Goal: Task Accomplishment & Management: Manage account settings

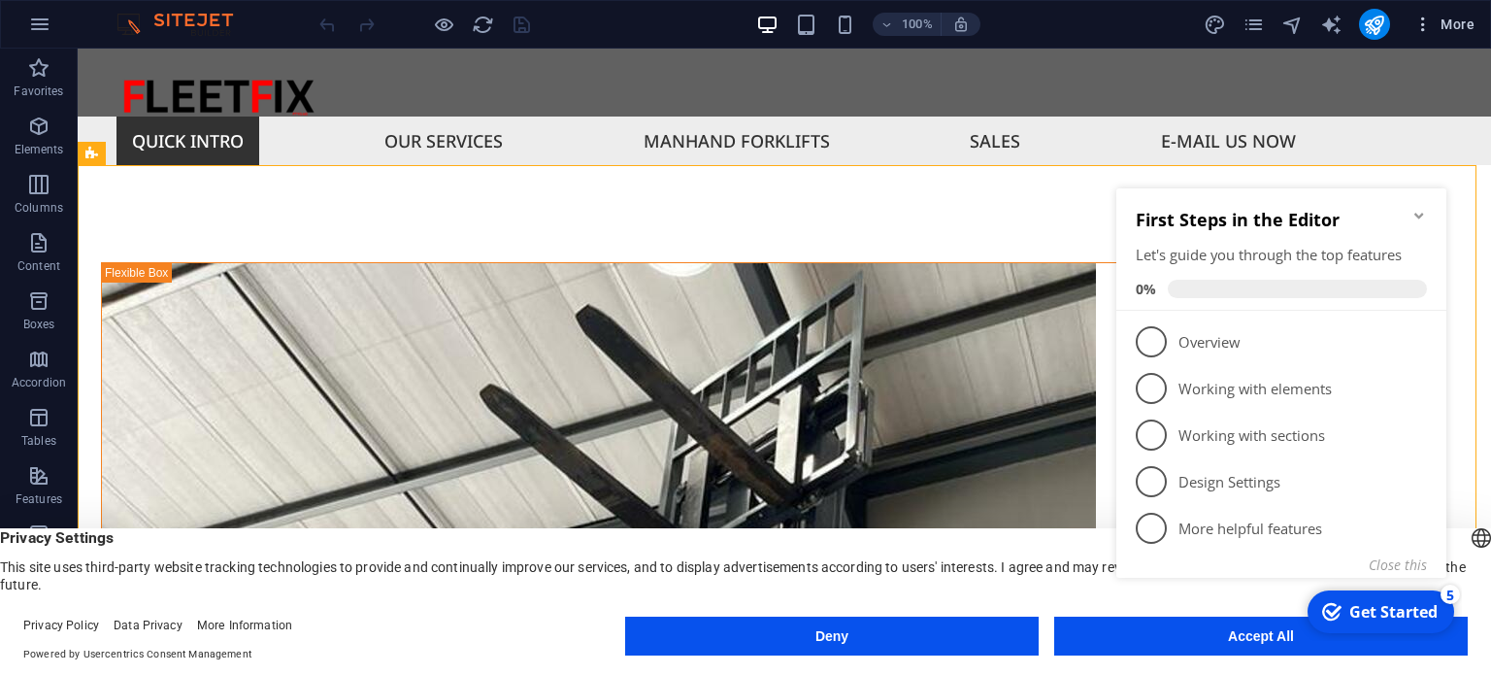
click at [1429, 22] on icon "button" at bounding box center [1422, 24] width 19 height 19
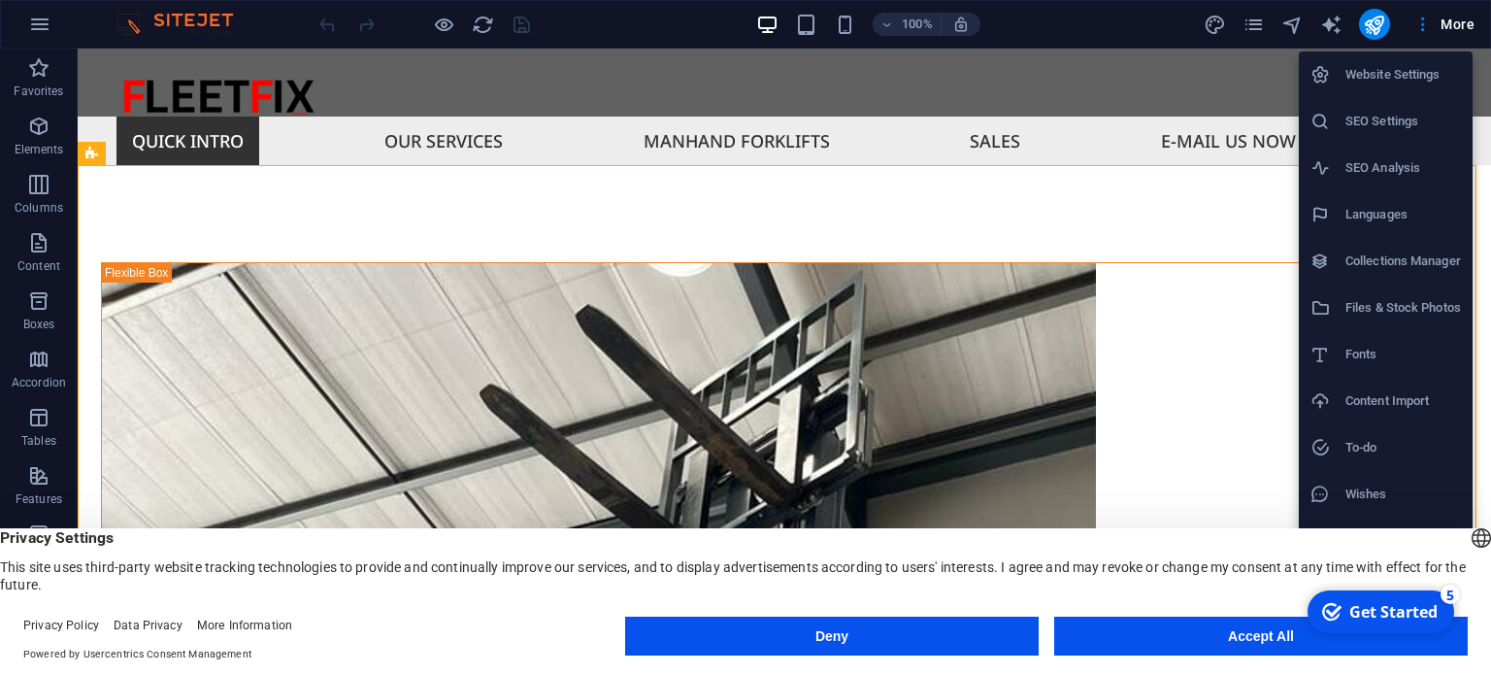
click at [1363, 65] on h6 "Website Settings" at bounding box center [1403, 74] width 116 height 23
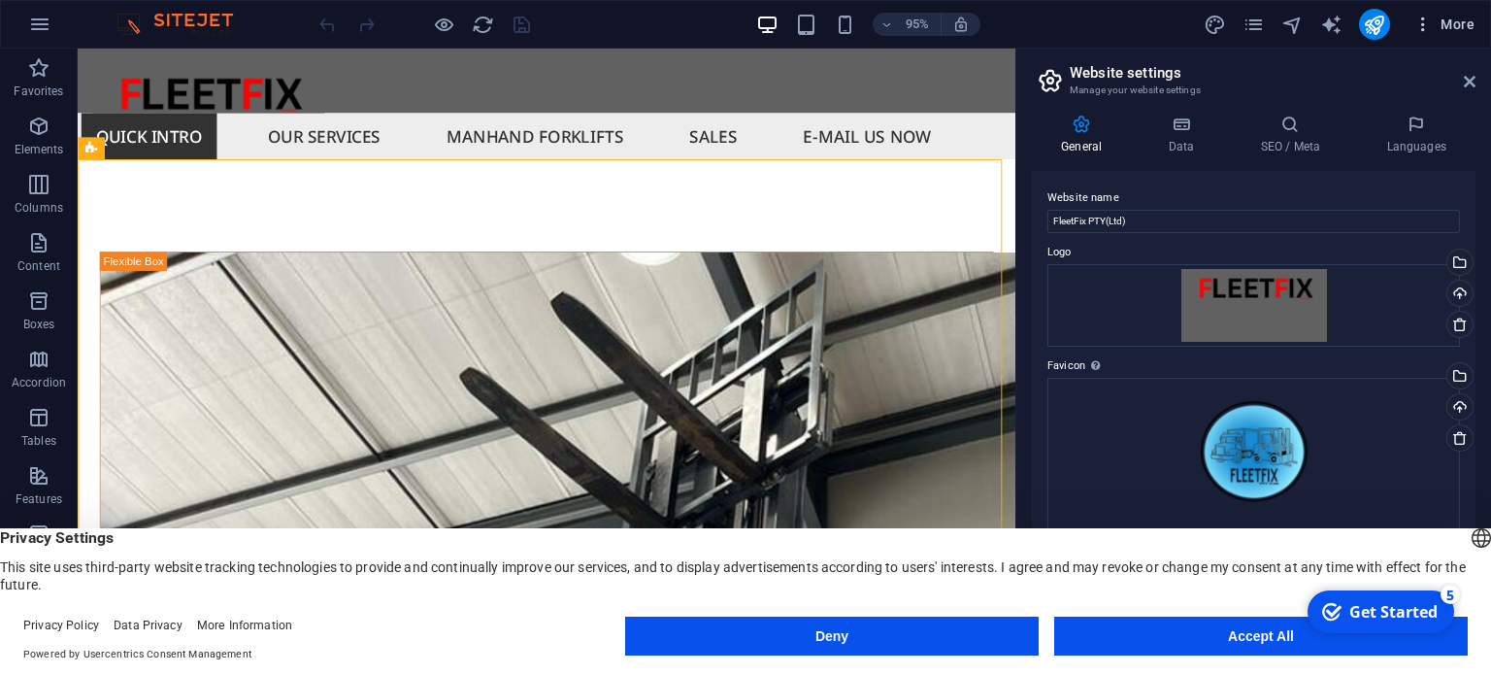
click at [1431, 33] on icon "button" at bounding box center [1422, 24] width 19 height 19
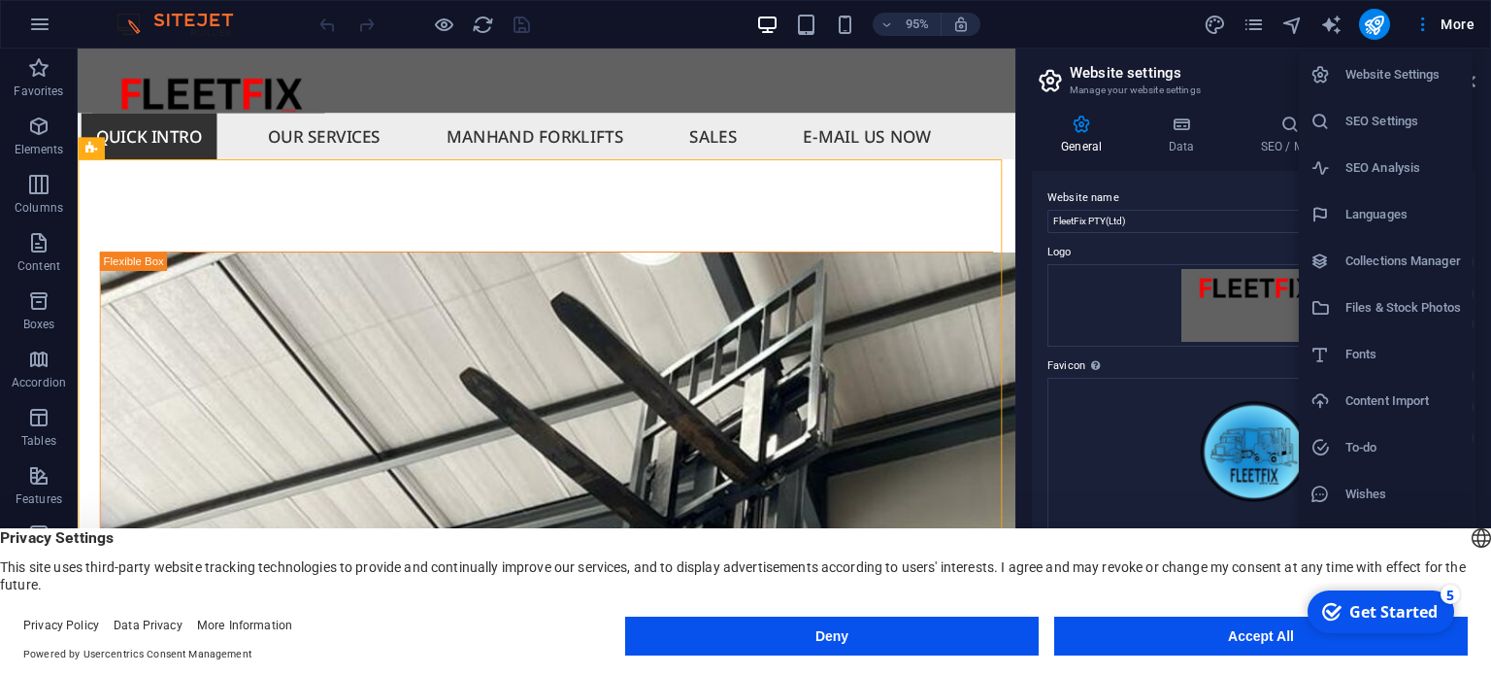
click at [1405, 148] on li "SEO Analysis" at bounding box center [1386, 168] width 174 height 47
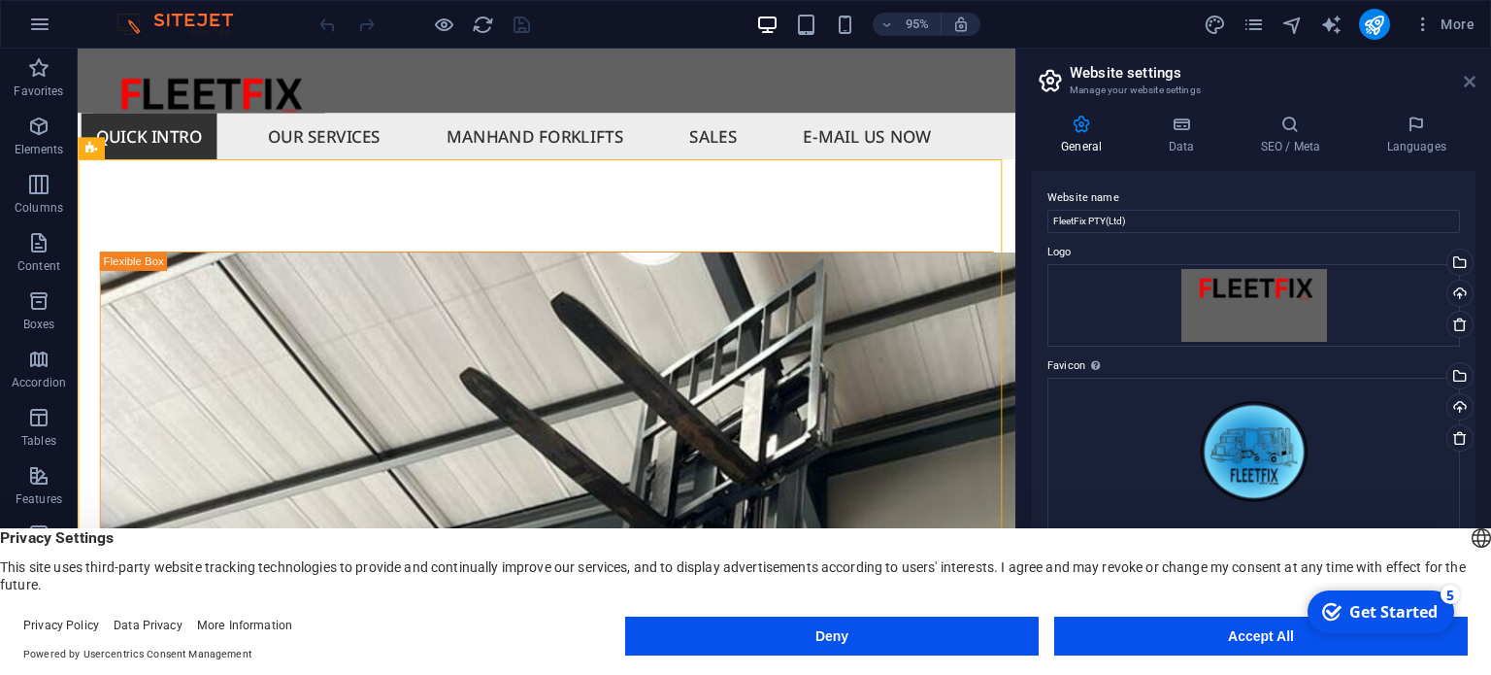
click at [1470, 83] on icon at bounding box center [1470, 82] width 12 height 16
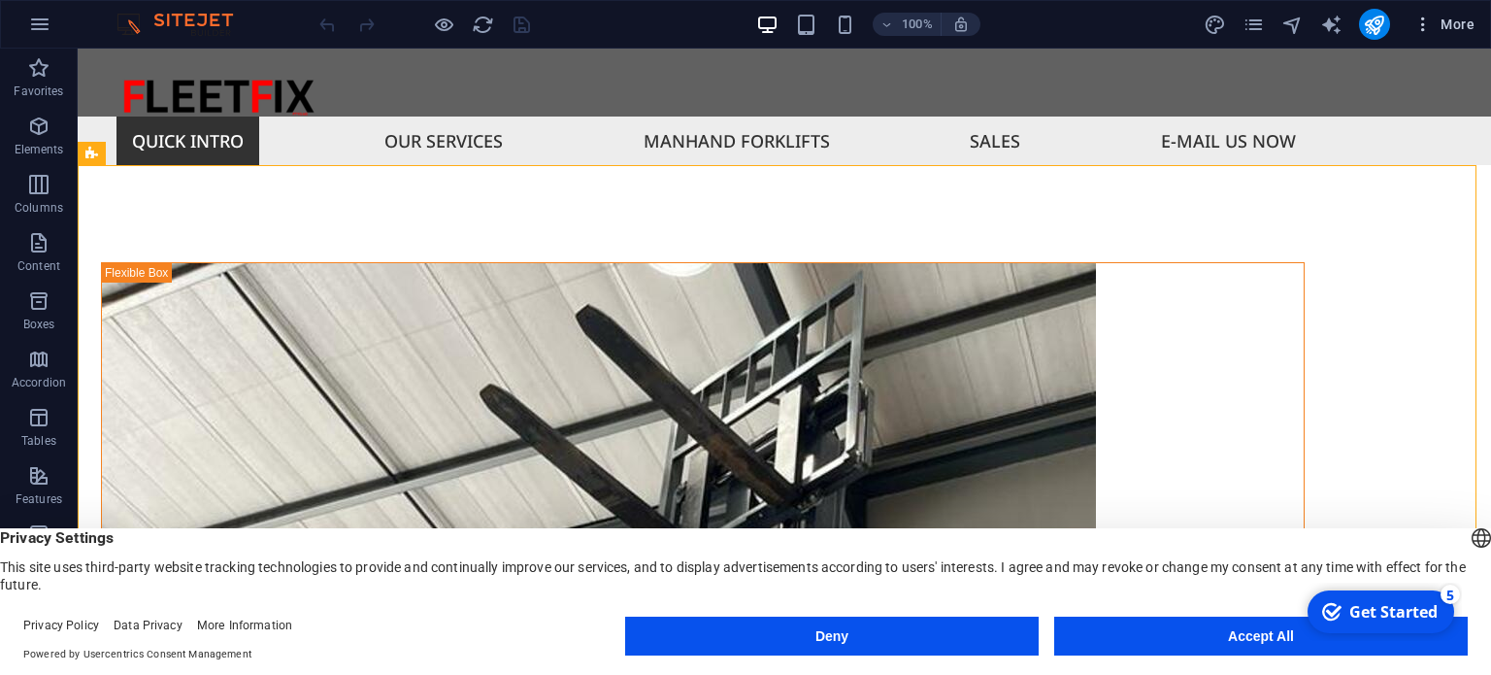
click at [1423, 35] on button "More" at bounding box center [1444, 24] width 77 height 31
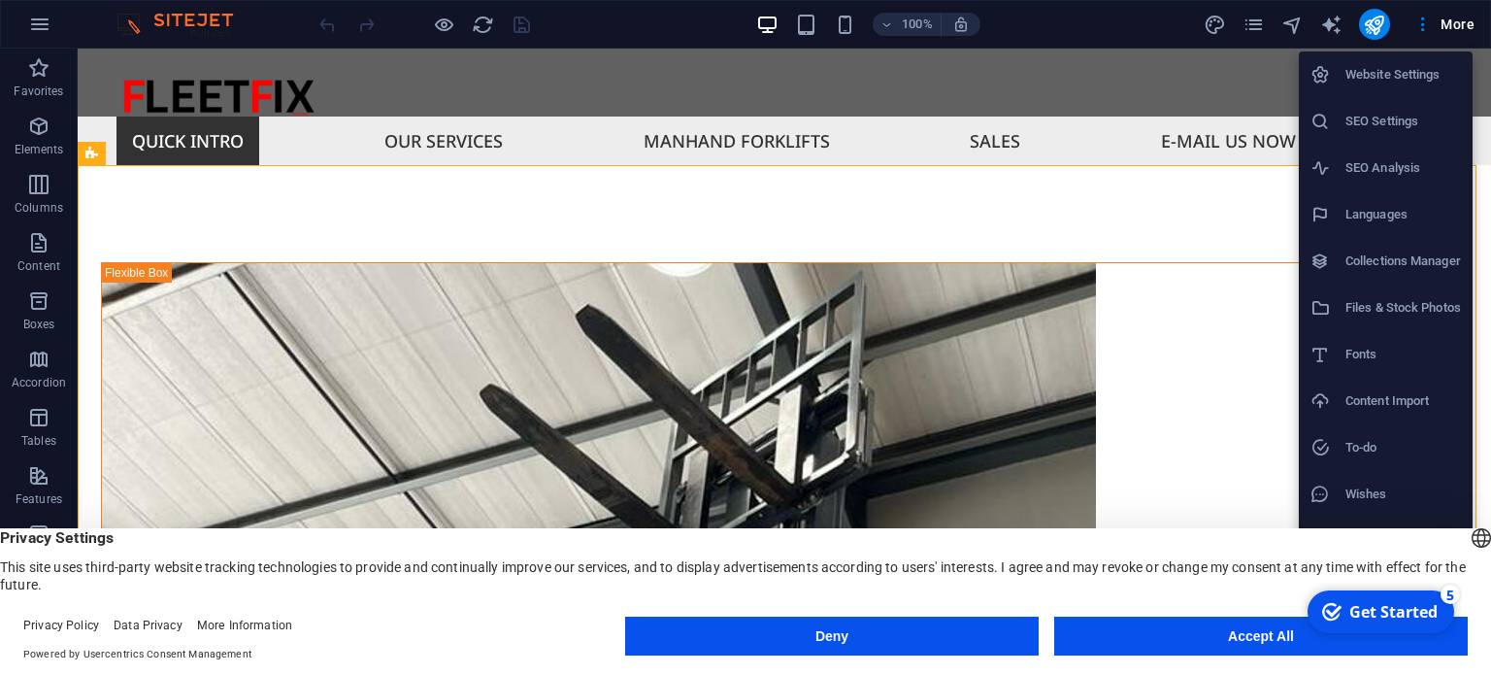
click at [1375, 151] on li "SEO Analysis" at bounding box center [1386, 168] width 174 height 47
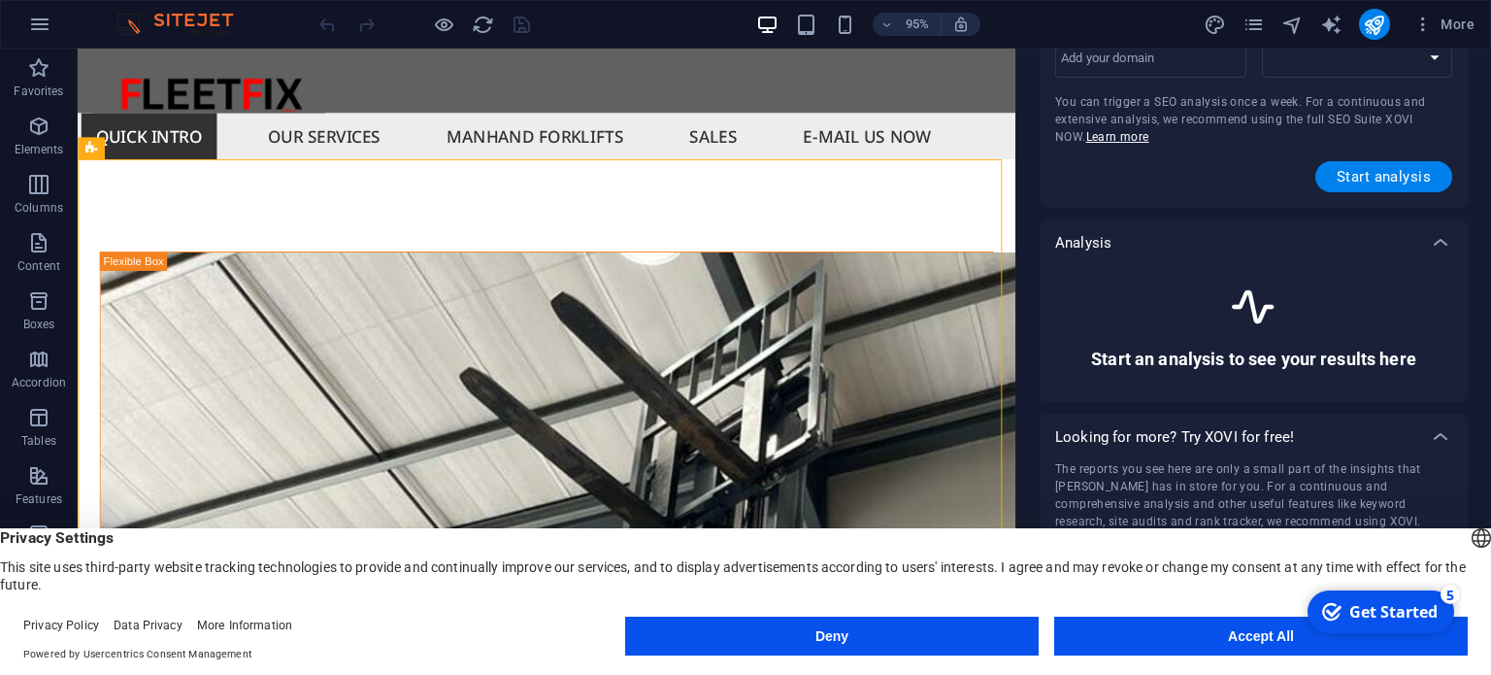
select select "[DOMAIN_NAME]"
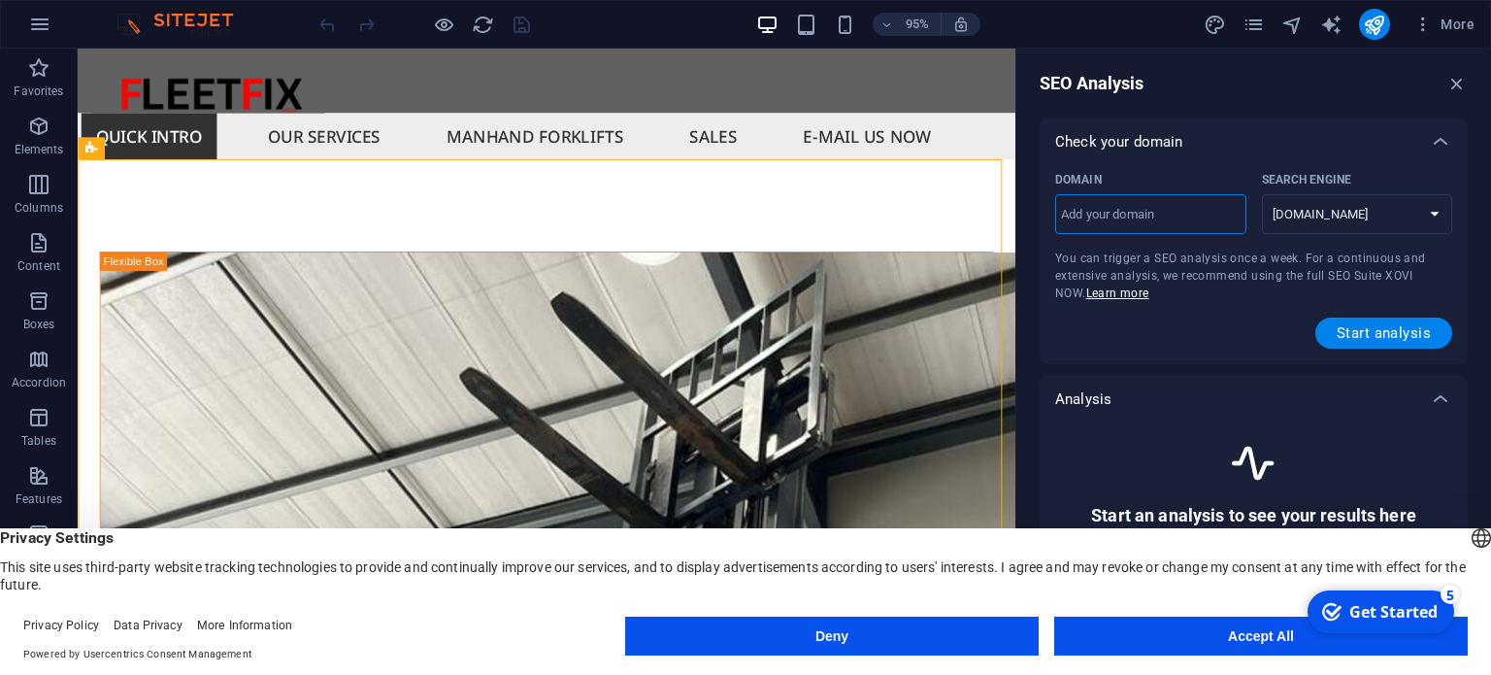
click at [1162, 217] on input "Domain ​" at bounding box center [1150, 214] width 191 height 31
type input "[DOMAIN_NAME]"
click at [1363, 337] on span "Start analysis" at bounding box center [1384, 333] width 94 height 16
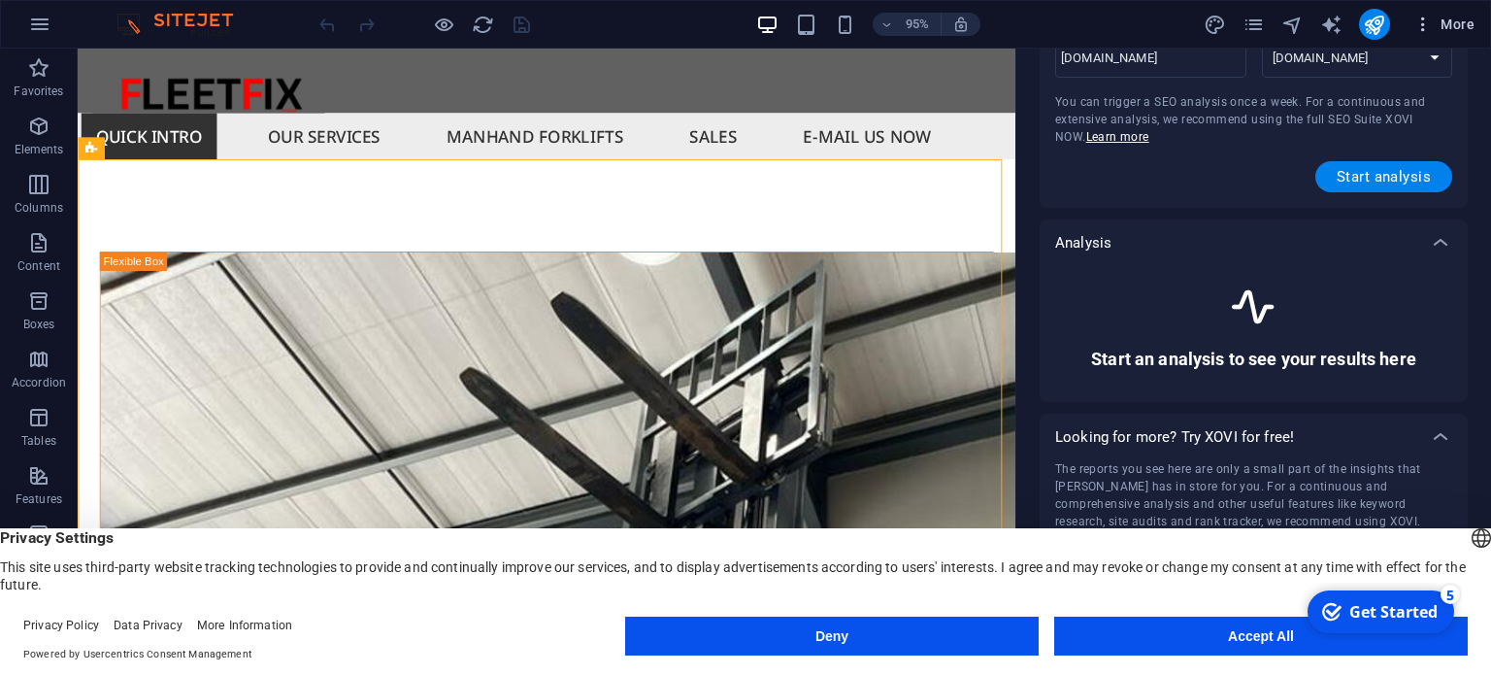
click at [1447, 21] on span "More" at bounding box center [1443, 24] width 61 height 19
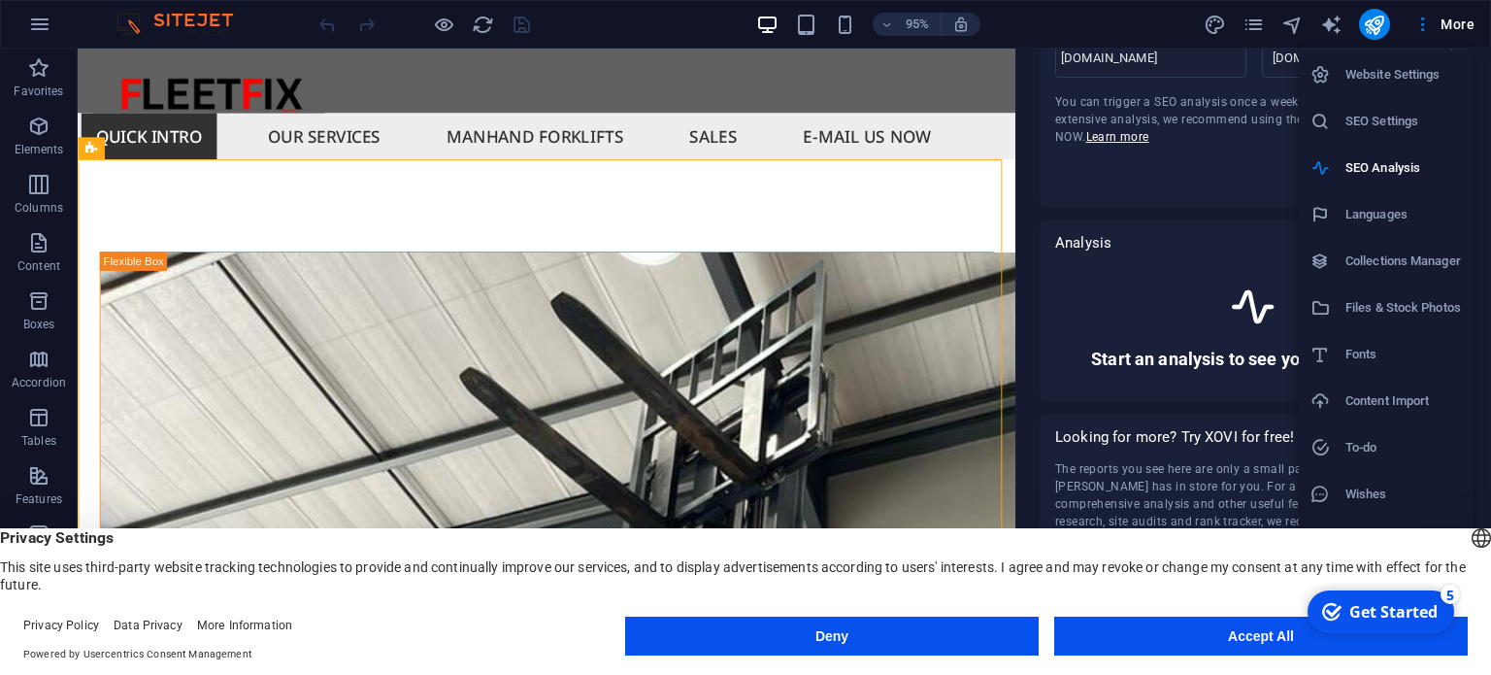
click at [1390, 135] on li "SEO Settings" at bounding box center [1386, 121] width 174 height 47
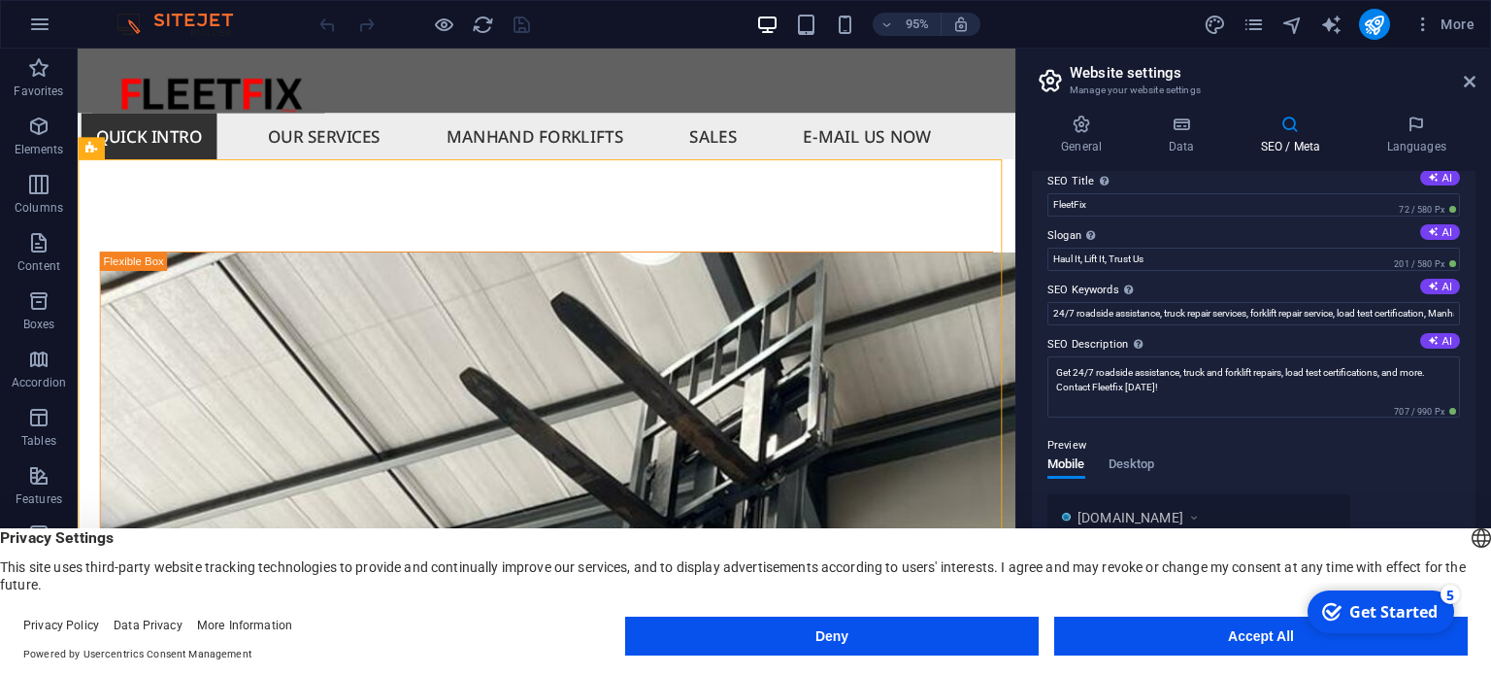
scroll to position [0, 0]
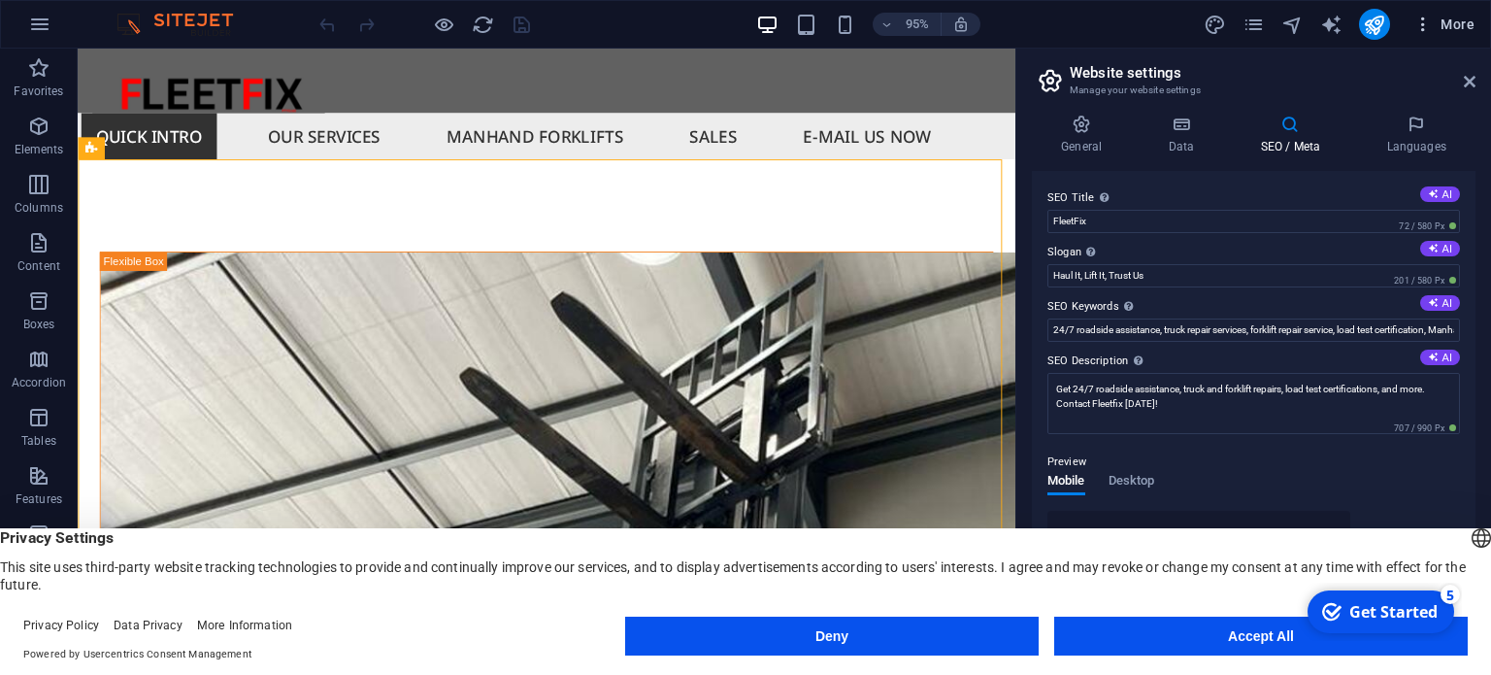
click at [1442, 22] on span "More" at bounding box center [1443, 24] width 61 height 19
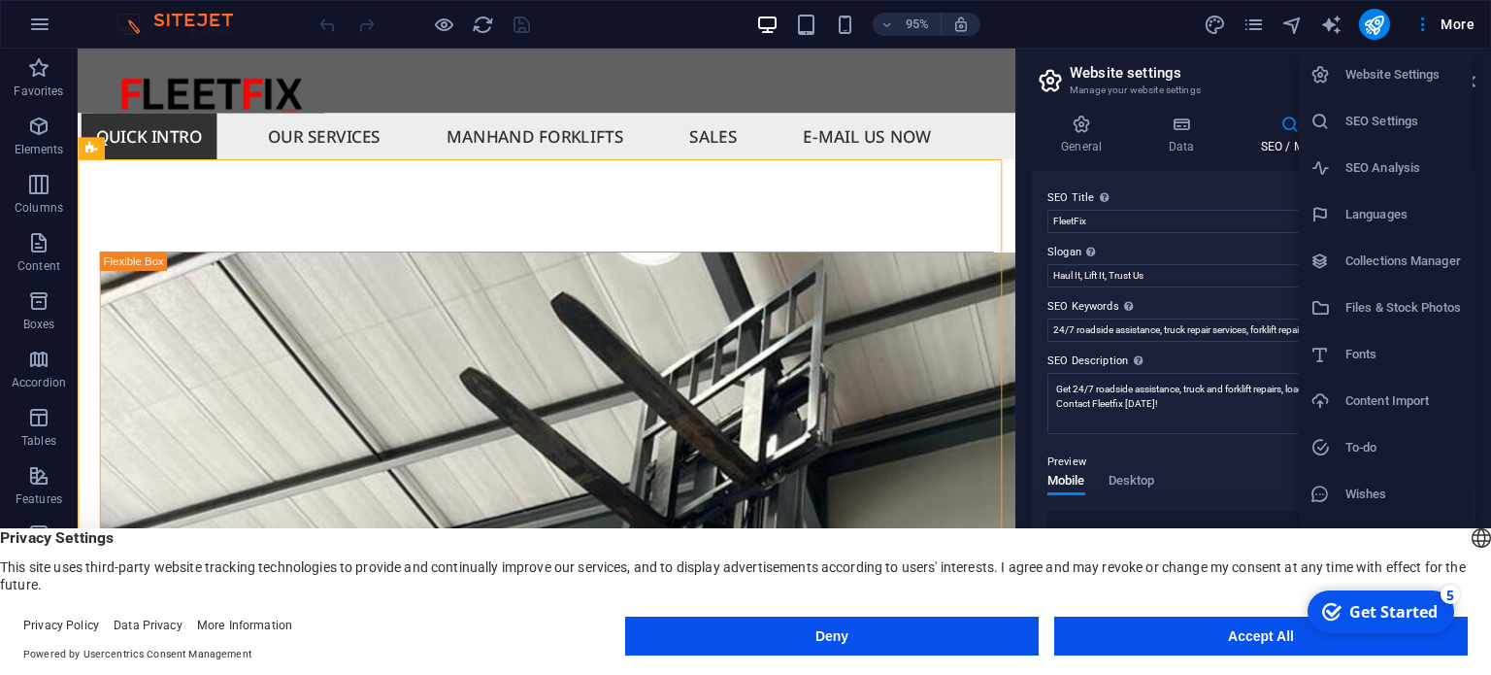
click at [1207, 182] on div at bounding box center [745, 337] width 1491 height 675
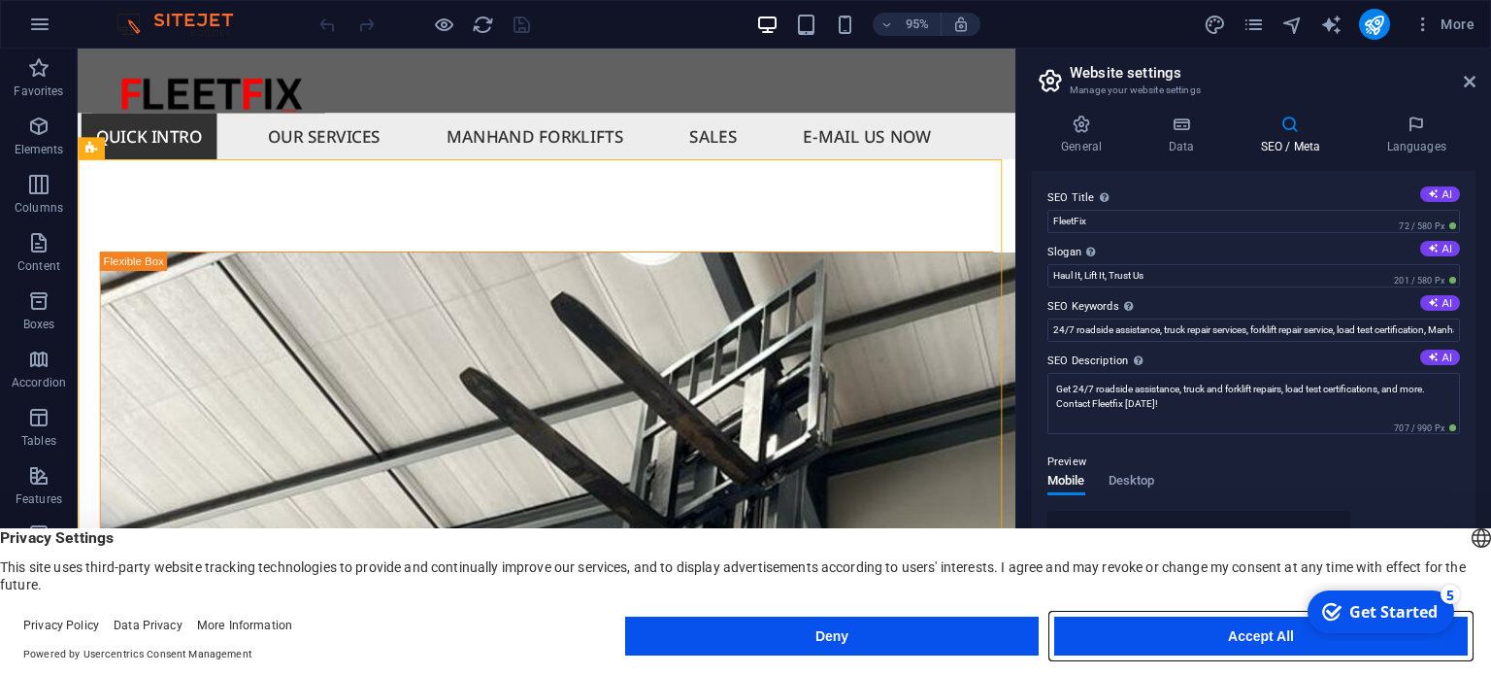
click at [1099, 622] on button "Accept All" at bounding box center [1261, 635] width 414 height 39
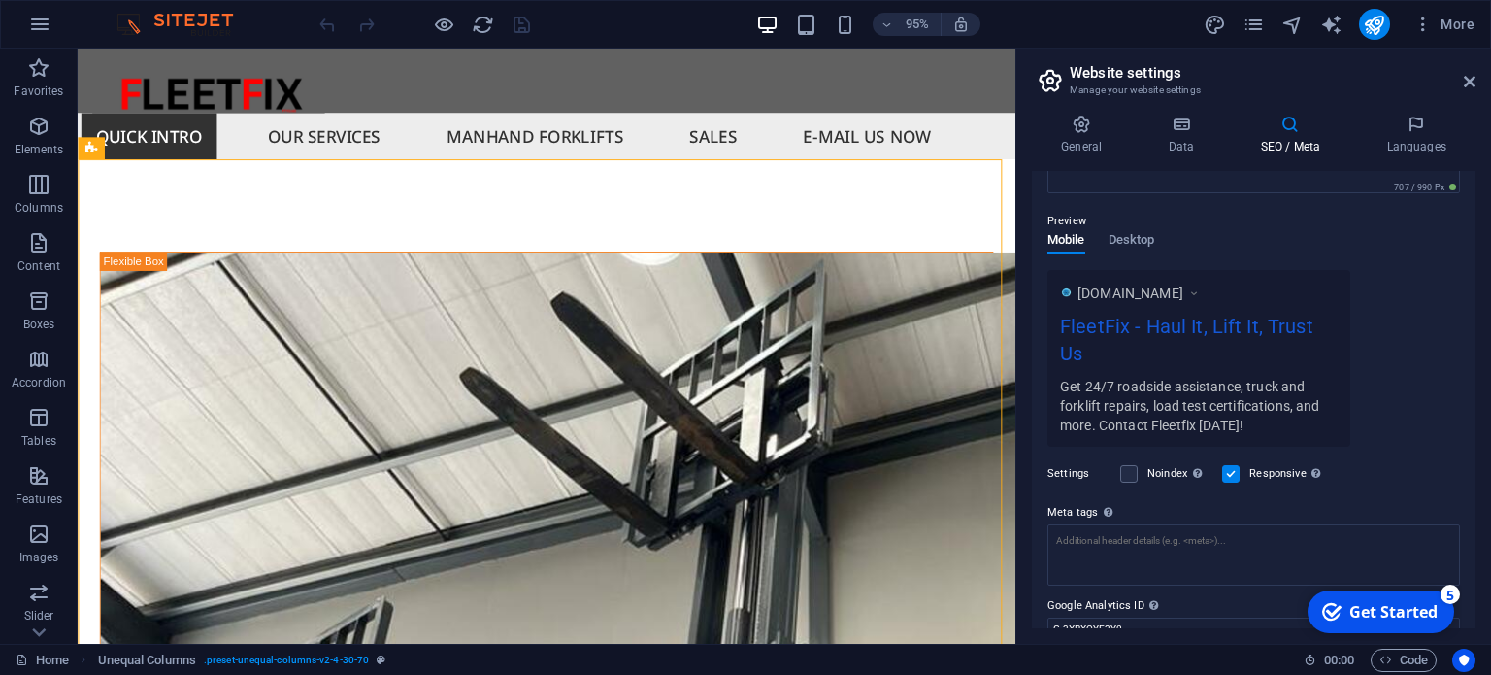
scroll to position [294, 0]
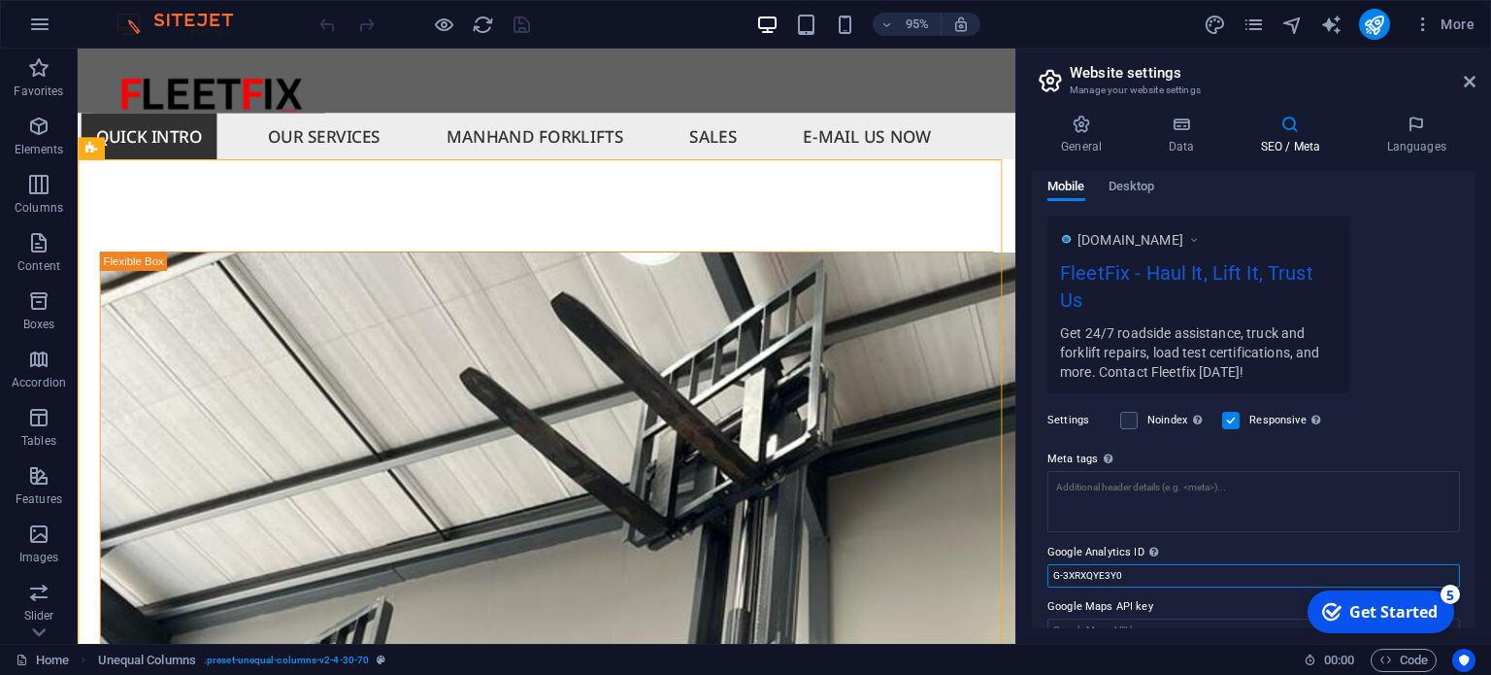
drag, startPoint x: 1223, startPoint y: 593, endPoint x: 1029, endPoint y: 578, distance: 194.8
click at [1370, 34] on icon "publish" at bounding box center [1374, 25] width 22 height 22
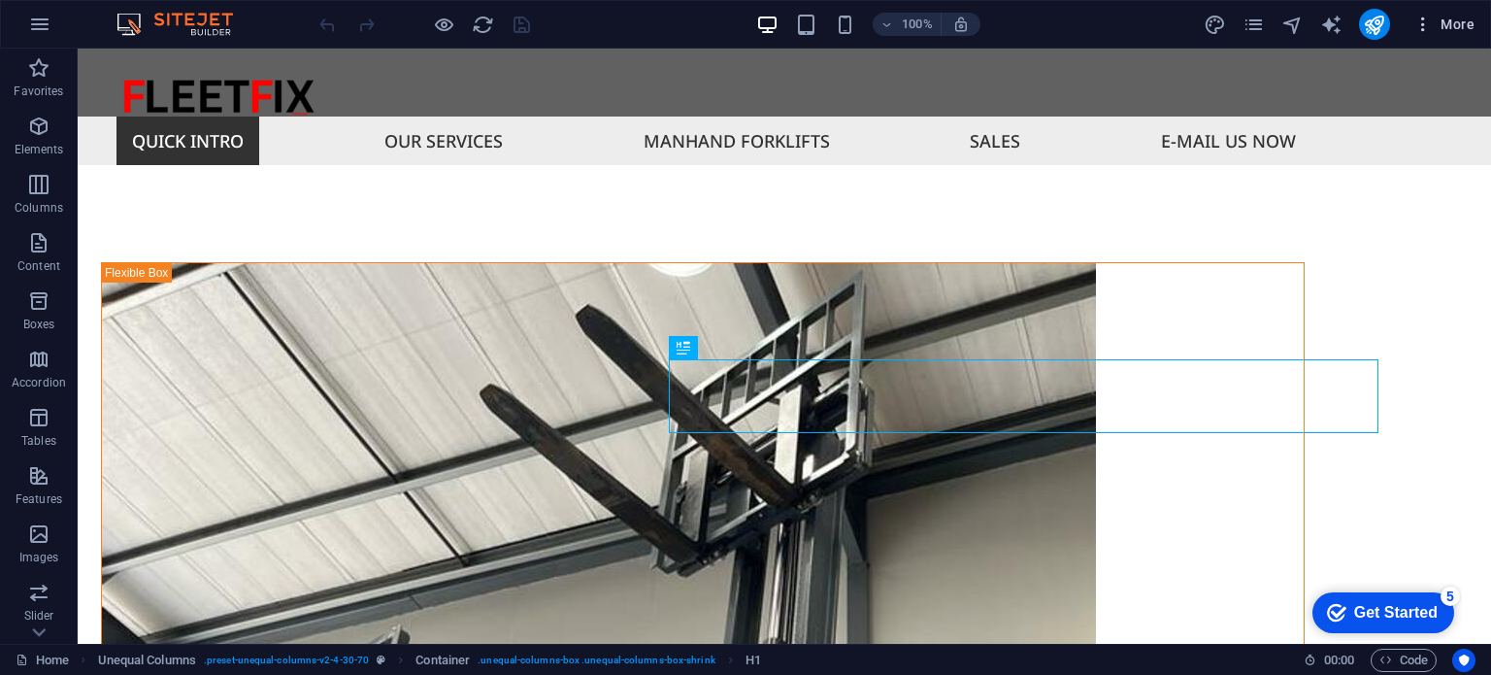
click at [1452, 22] on span "More" at bounding box center [1443, 24] width 61 height 19
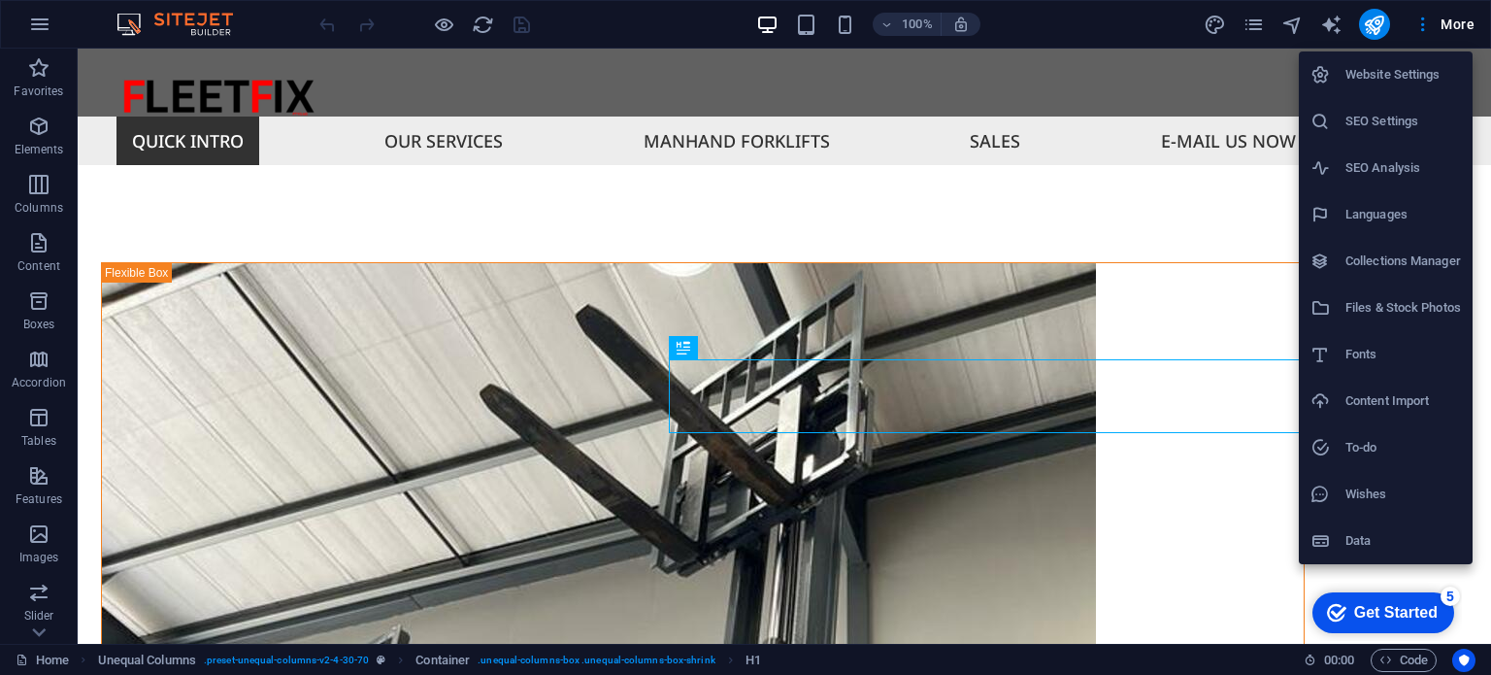
click at [1339, 119] on div at bounding box center [1328, 121] width 35 height 19
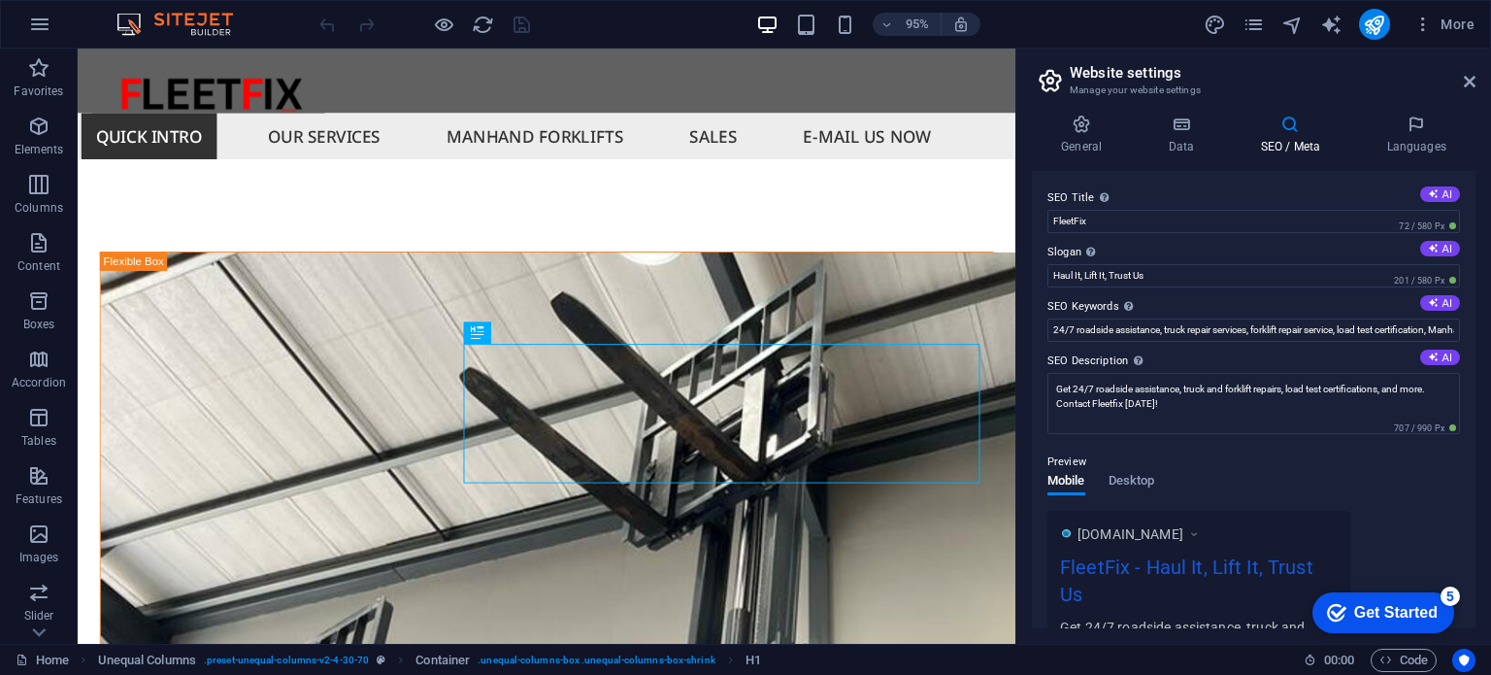
scroll to position [294, 0]
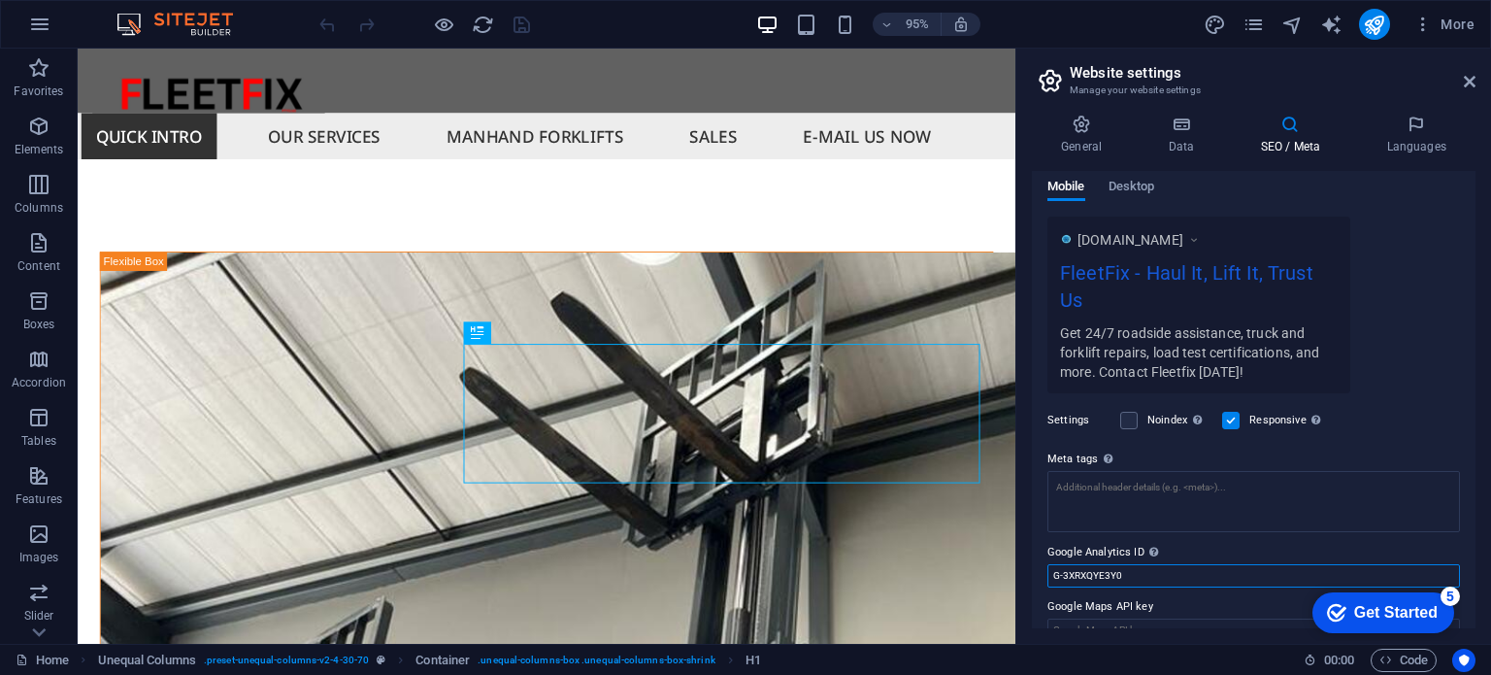
drag, startPoint x: 1224, startPoint y: 590, endPoint x: 955, endPoint y: 545, distance: 272.7
paste input "AW-17532069706"
type input "AW-17532069706"
click at [1367, 15] on icon "publish" at bounding box center [1374, 25] width 22 height 22
